Goal: Transaction & Acquisition: Download file/media

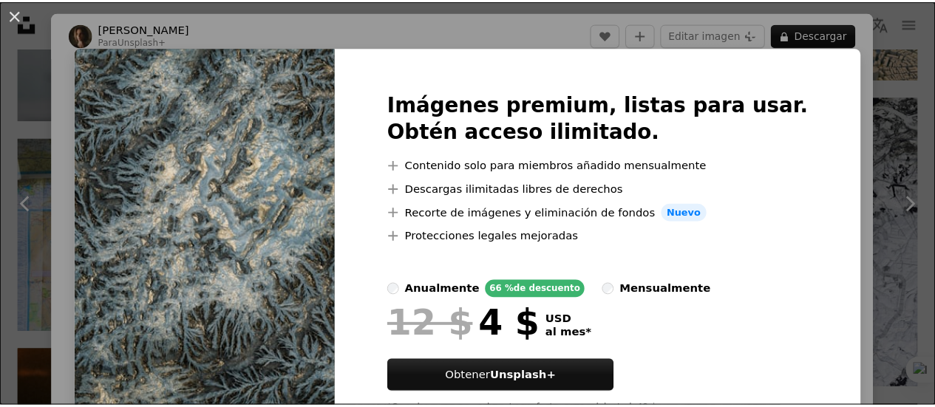
scroll to position [2548, 0]
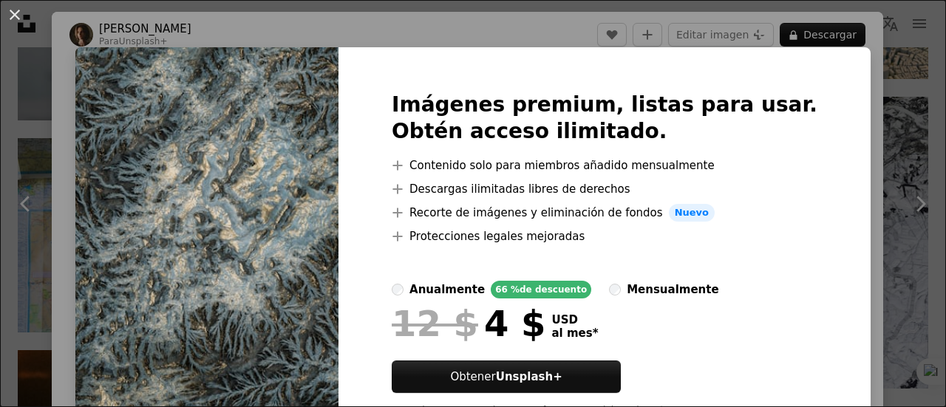
click at [877, 112] on div "An X shape Imágenes premium, listas para usar. Obtén acceso ilimitado. A plus s…" at bounding box center [473, 203] width 946 height 407
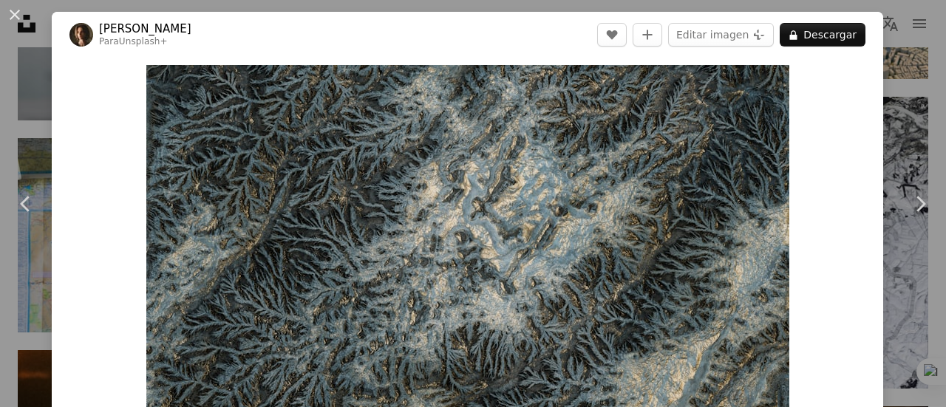
click at [882, 36] on div "An X shape Chevron left Chevron right [PERSON_NAME] Para Unsplash+ A heart A pl…" at bounding box center [473, 203] width 946 height 407
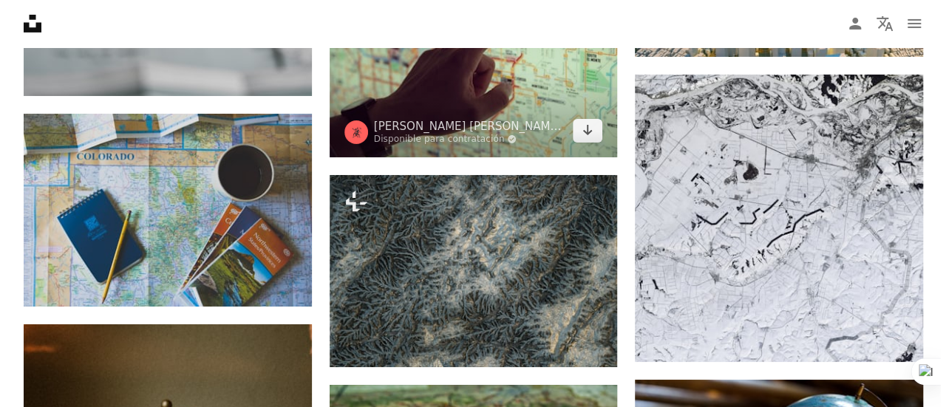
scroll to position [2475, 0]
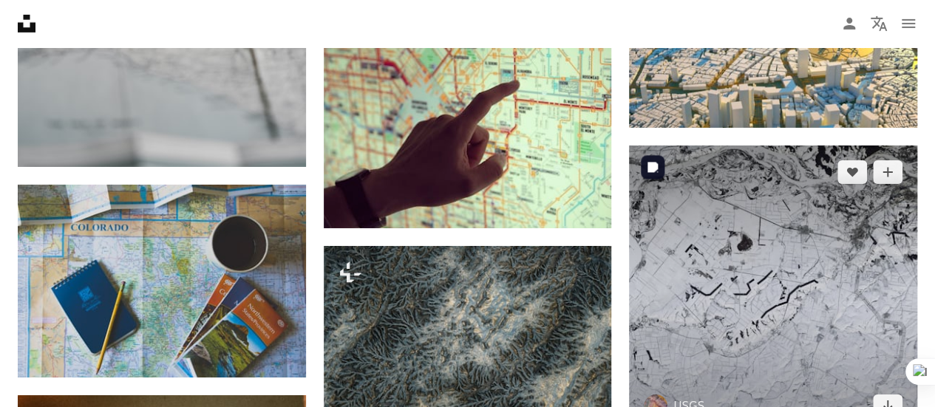
click at [701, 234] on img at bounding box center [773, 290] width 288 height 288
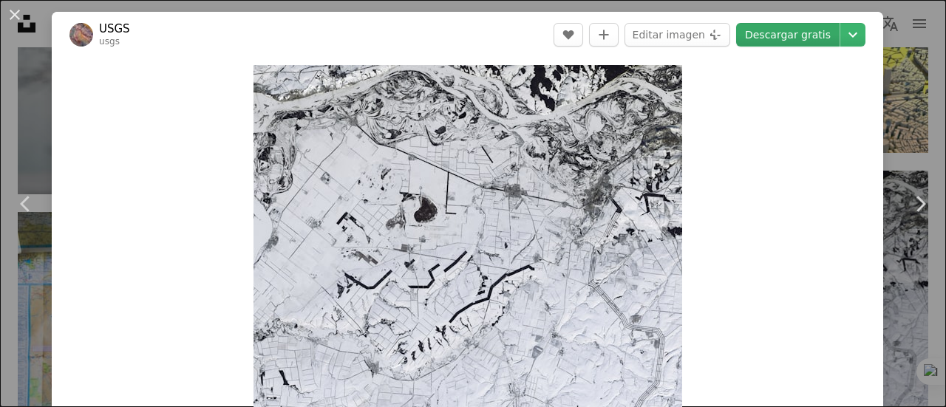
click at [770, 31] on link "Descargar gratis" at bounding box center [787, 35] width 103 height 24
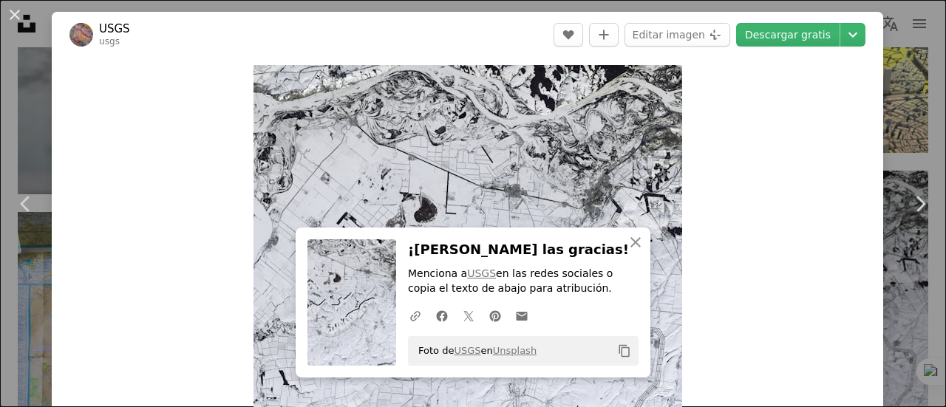
click at [894, 119] on div "An X shape Chevron left Chevron right An X shape Cerrar ¡[PERSON_NAME] las grac…" at bounding box center [473, 203] width 946 height 407
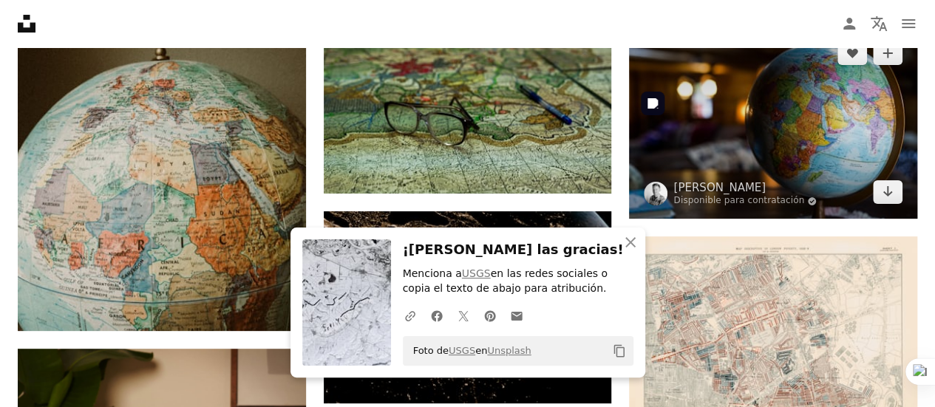
scroll to position [2992, 0]
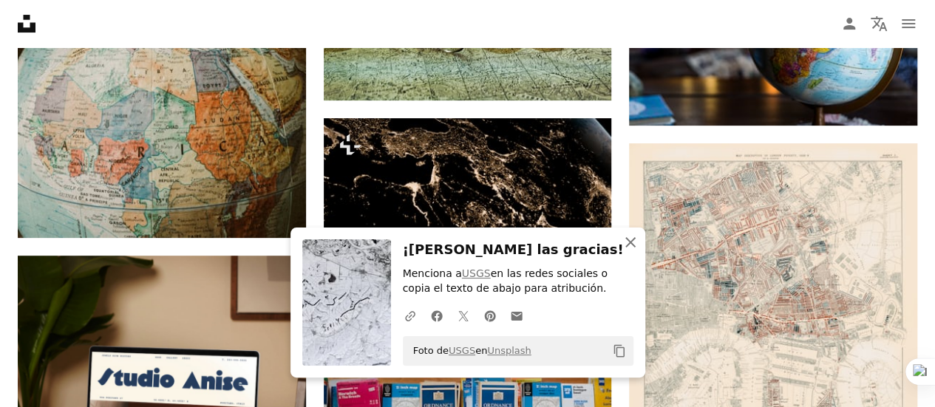
click at [631, 245] on icon "An X shape" at bounding box center [631, 243] width 18 height 18
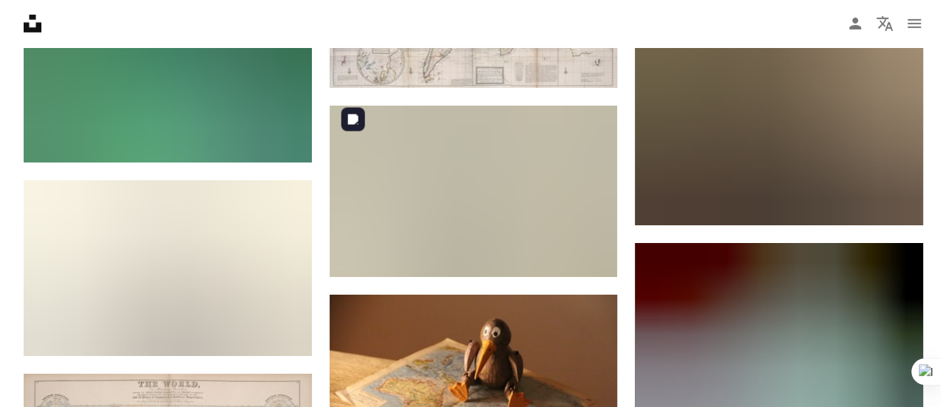
scroll to position [16444, 0]
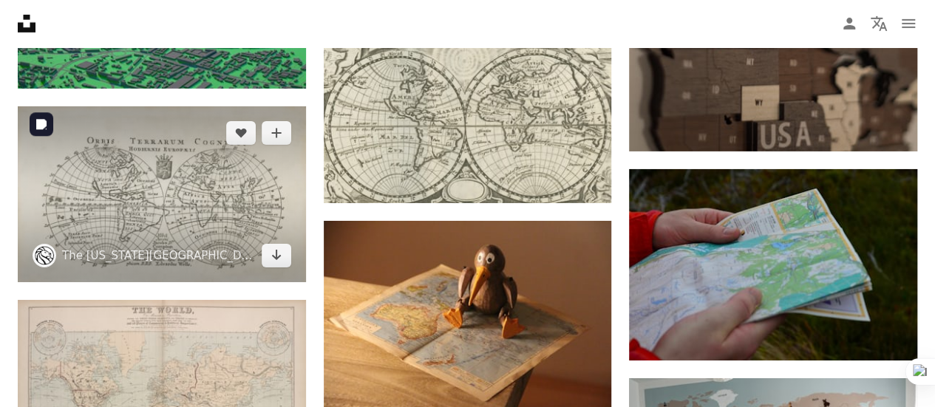
click at [173, 189] on img at bounding box center [162, 194] width 288 height 176
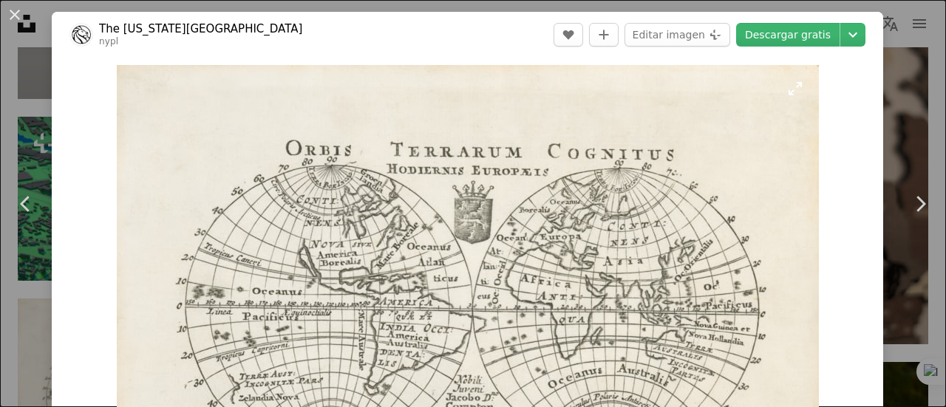
scroll to position [74, 0]
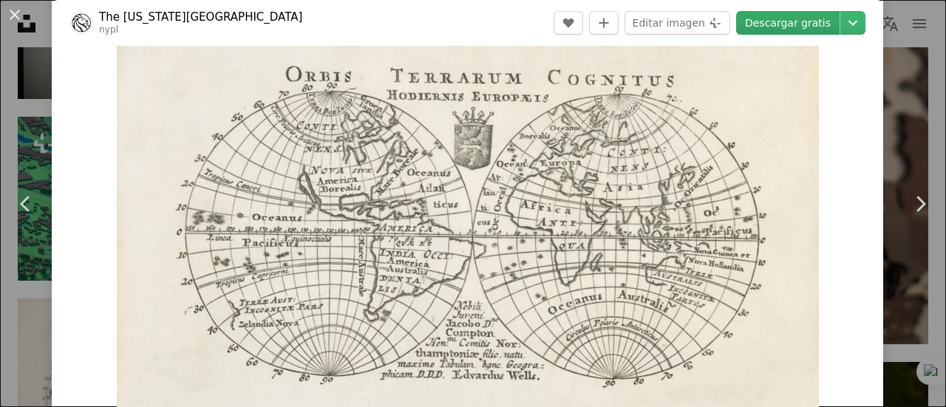
click at [783, 21] on link "Descargar gratis" at bounding box center [787, 23] width 103 height 24
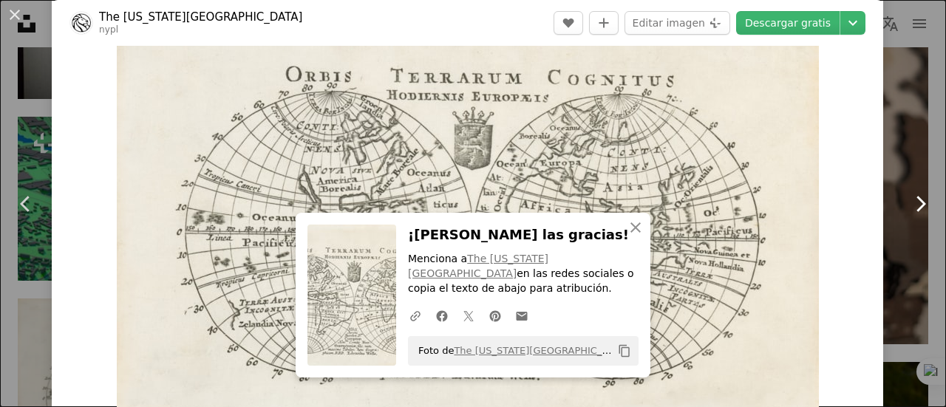
click at [894, 150] on link "Chevron right" at bounding box center [920, 204] width 52 height 142
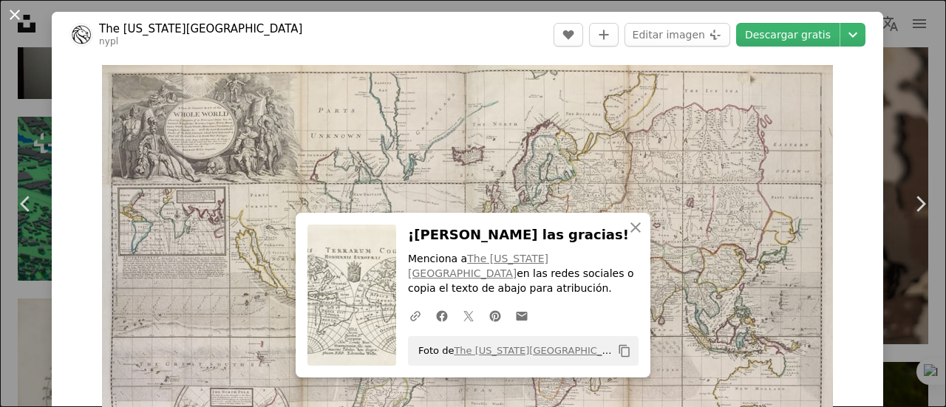
click at [17, 14] on button "An X shape" at bounding box center [15, 15] width 18 height 18
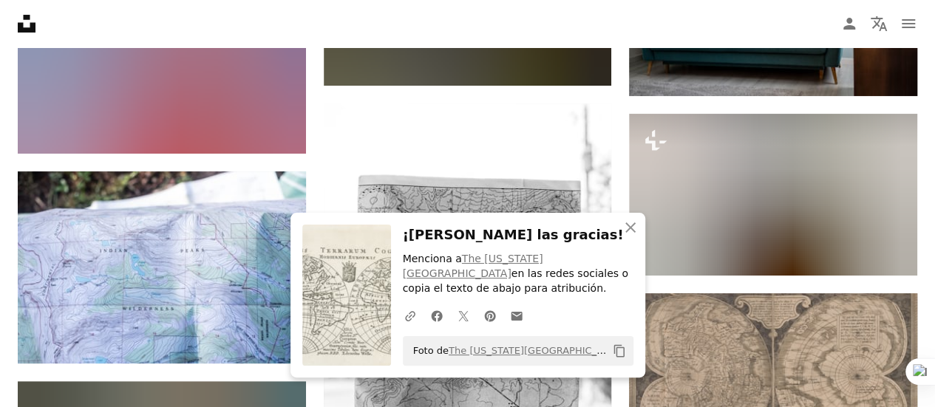
scroll to position [17035, 0]
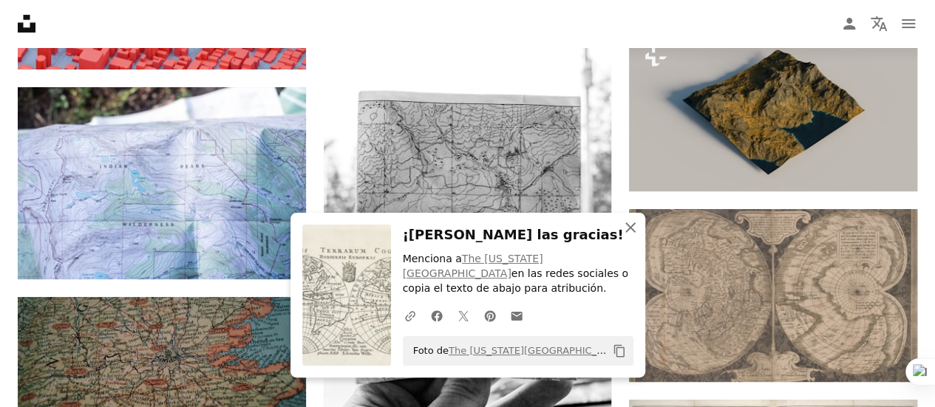
click at [633, 225] on icon "button" at bounding box center [630, 227] width 10 height 10
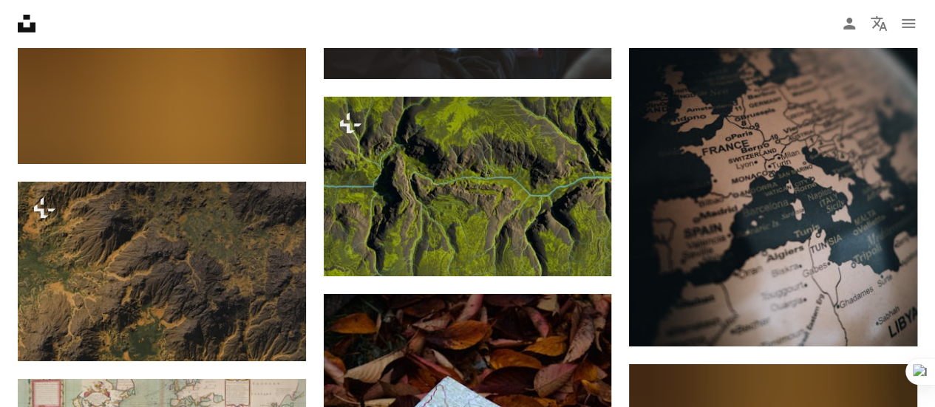
scroll to position [25535, 0]
